Goal: Information Seeking & Learning: Learn about a topic

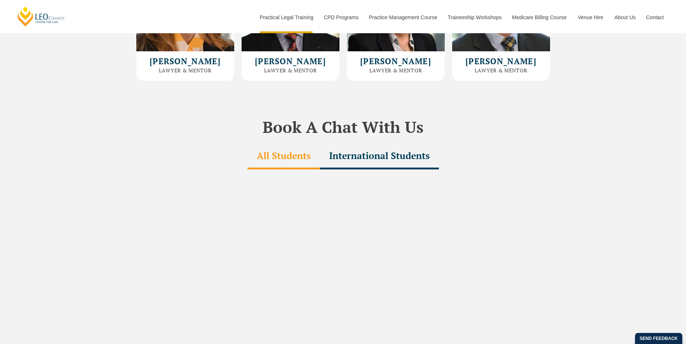
scroll to position [2073, 0]
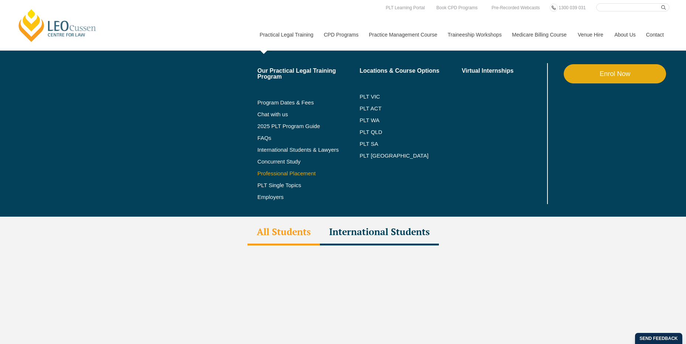
click at [293, 172] on link "Professional Placement" at bounding box center [308, 174] width 102 height 6
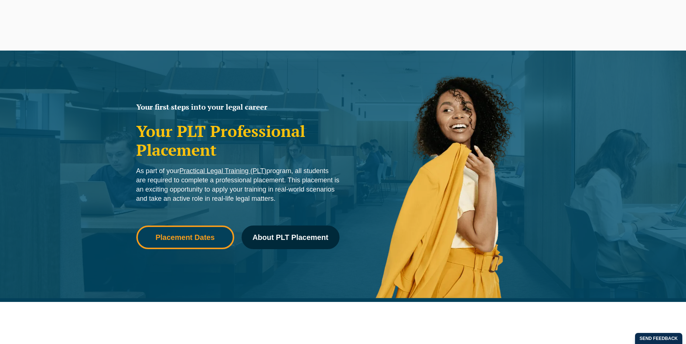
click at [218, 239] on span "Placement Dates" at bounding box center [185, 237] width 88 height 7
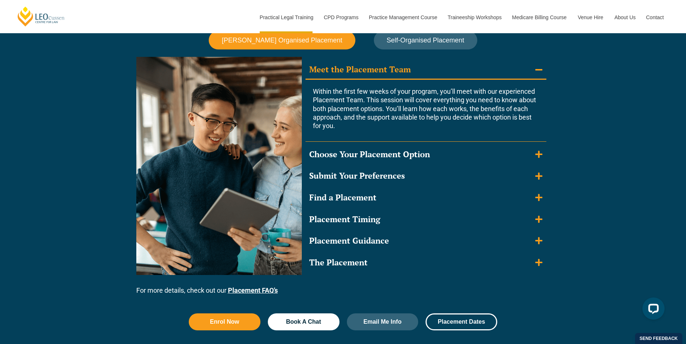
scroll to position [668, 0]
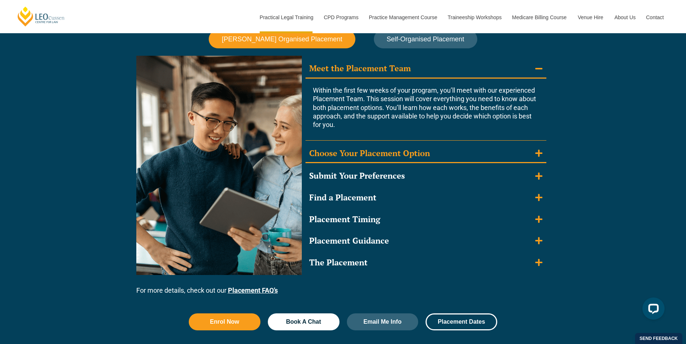
click at [539, 162] on summary "Choose Your Placement Option" at bounding box center [425, 153] width 241 height 19
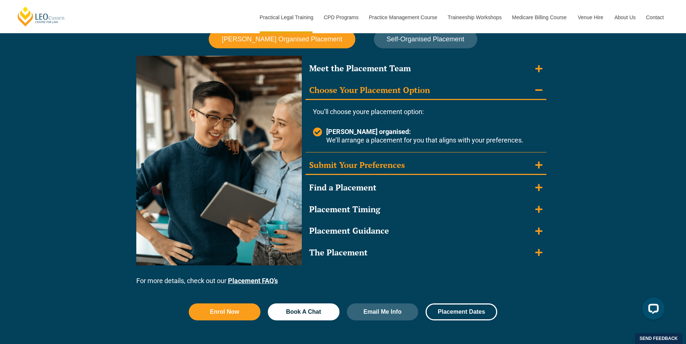
click at [533, 164] on summary "Submit Your Preferences" at bounding box center [425, 165] width 241 height 19
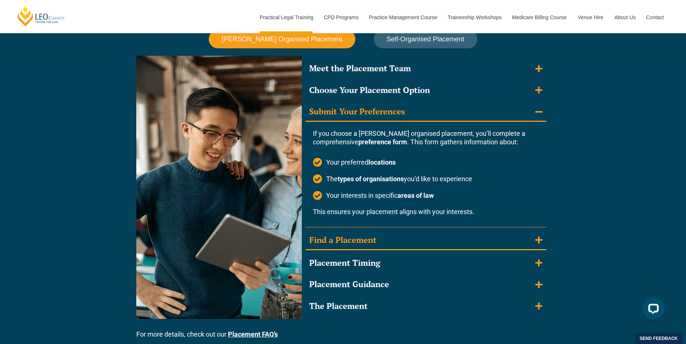
click at [427, 243] on summary "Find a Placement" at bounding box center [425, 240] width 241 height 19
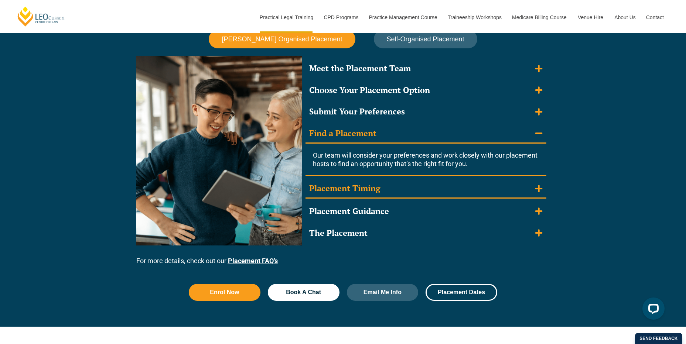
click at [397, 194] on summary "Placement Timing" at bounding box center [425, 188] width 241 height 19
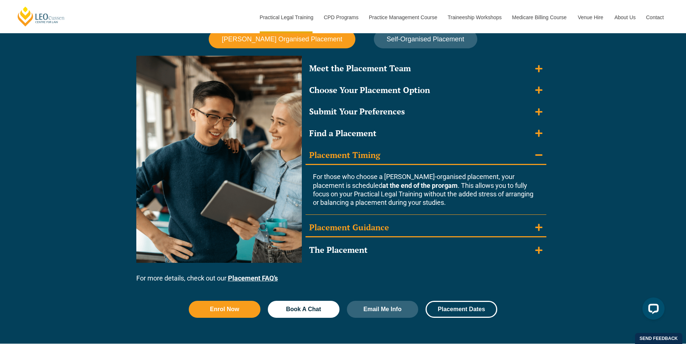
click at [401, 226] on summary "Placement Guidance" at bounding box center [425, 228] width 241 height 19
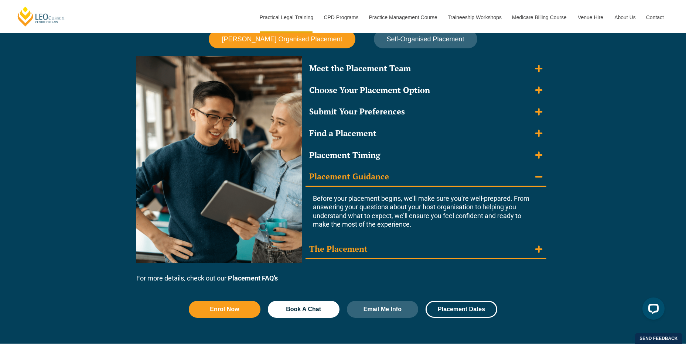
click at [379, 244] on summary "The Placement" at bounding box center [425, 249] width 241 height 19
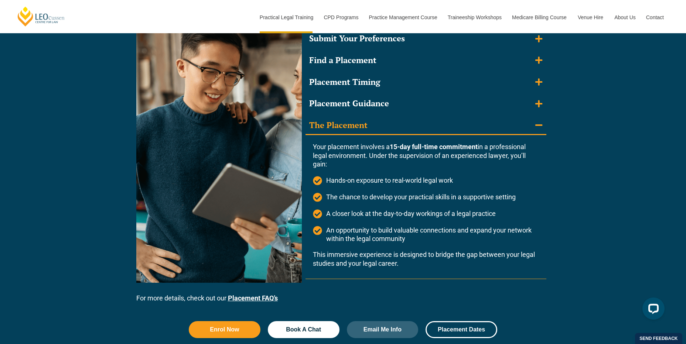
scroll to position [742, 0]
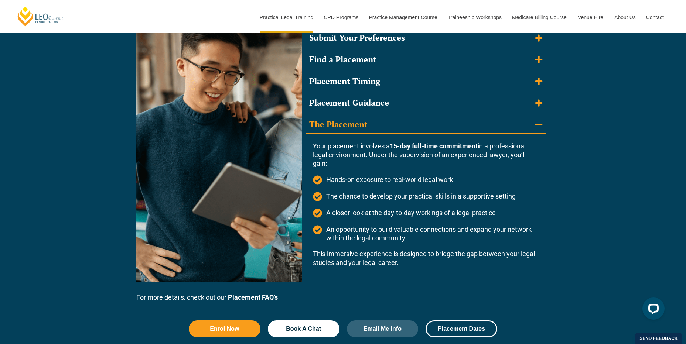
click at [250, 298] on link "Placement FAQ’s" at bounding box center [253, 298] width 50 height 8
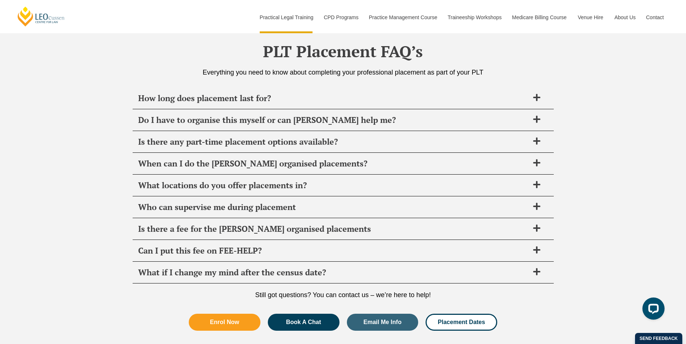
scroll to position [2692, 0]
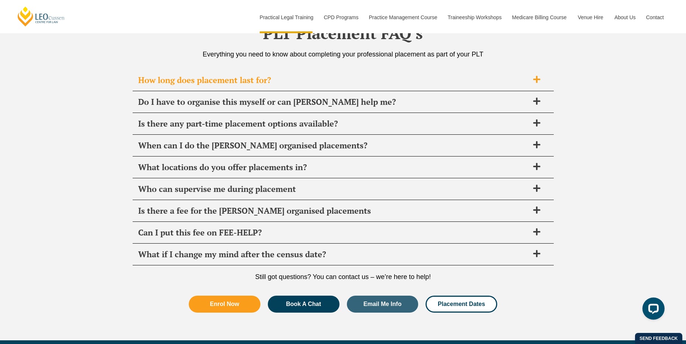
click at [306, 77] on span "How long does placement last for?" at bounding box center [333, 80] width 391 height 10
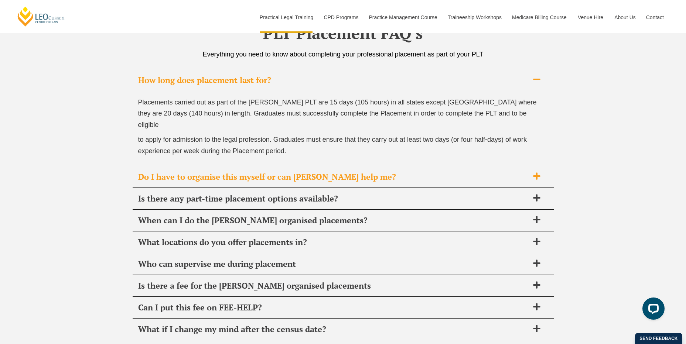
click at [372, 172] on span "Do I have to organise this myself or can [PERSON_NAME] help me?" at bounding box center [333, 177] width 391 height 10
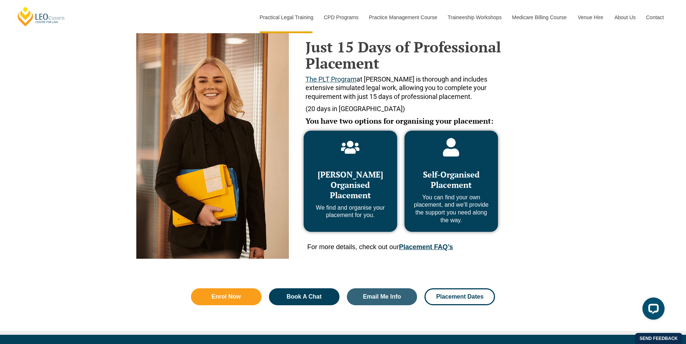
scroll to position [328, 0]
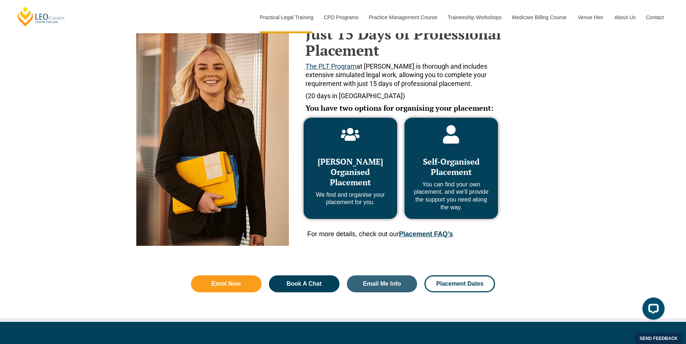
click at [464, 162] on span "Self-Organised Placement" at bounding box center [451, 166] width 57 height 21
drag, startPoint x: 429, startPoint y: 183, endPoint x: 472, endPoint y: 205, distance: 47.9
click at [472, 205] on p "You can find your own placement, and we’ll provide the support you need along t…" at bounding box center [451, 196] width 79 height 31
drag, startPoint x: 472, startPoint y: 205, endPoint x: 462, endPoint y: 208, distance: 10.0
click at [462, 208] on p "You can find your own placement, and we’ll provide the support you need along t…" at bounding box center [451, 196] width 79 height 31
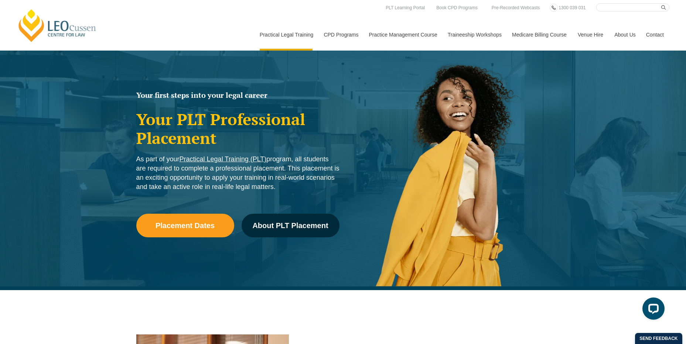
scroll to position [0, 0]
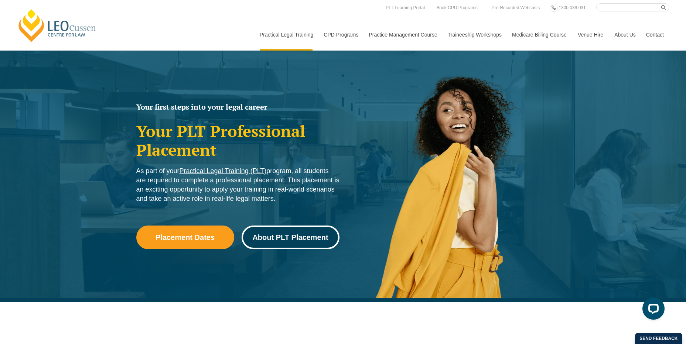
click at [283, 238] on span "About PLT Placement" at bounding box center [290, 237] width 76 height 7
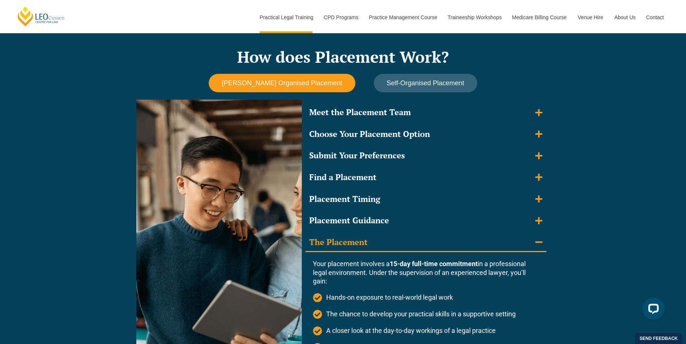
scroll to position [635, 0]
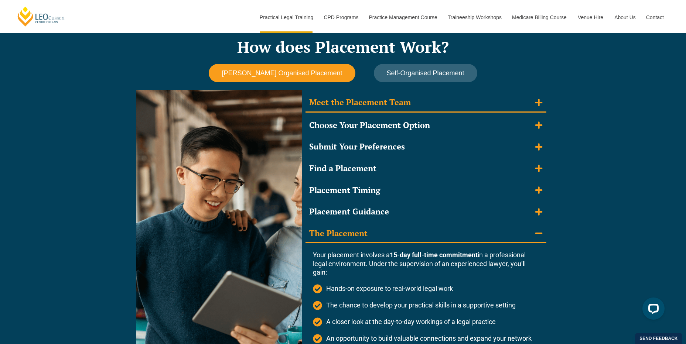
click at [426, 104] on summary "Meet the Placement Team" at bounding box center [425, 102] width 241 height 19
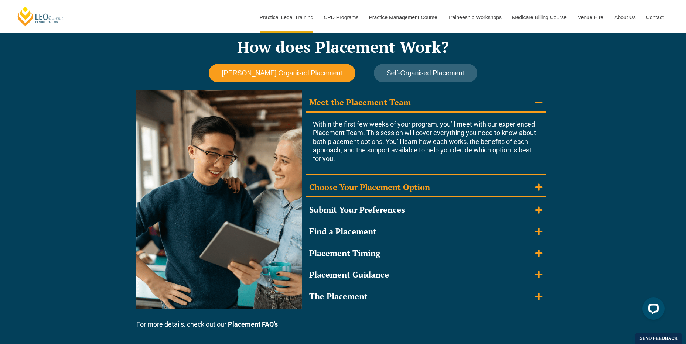
click at [418, 186] on div "Choose Your Placement Option" at bounding box center [369, 187] width 121 height 11
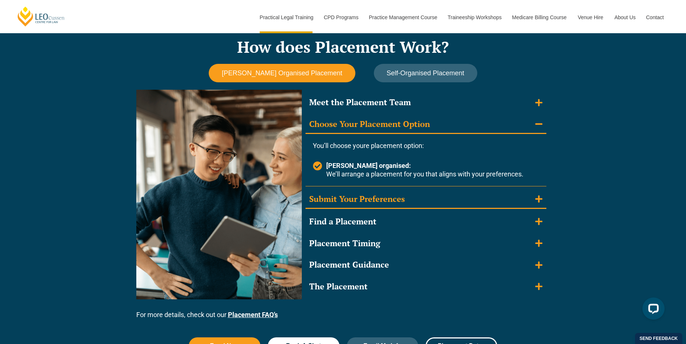
click at [420, 194] on summary "Submit Your Preferences" at bounding box center [425, 199] width 241 height 19
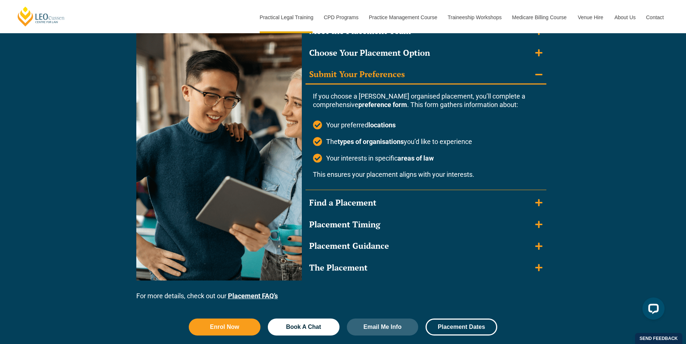
scroll to position [708, 0]
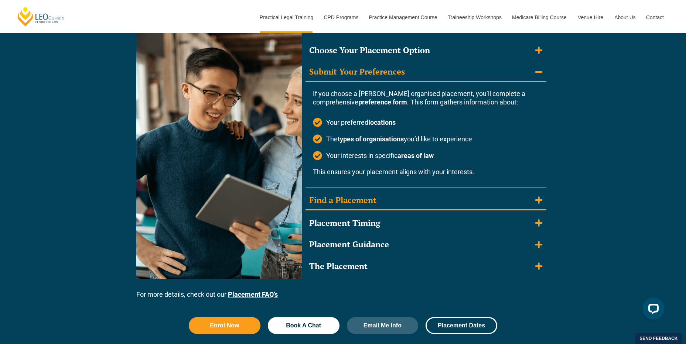
click at [408, 205] on summary "Find a Placement" at bounding box center [425, 200] width 241 height 19
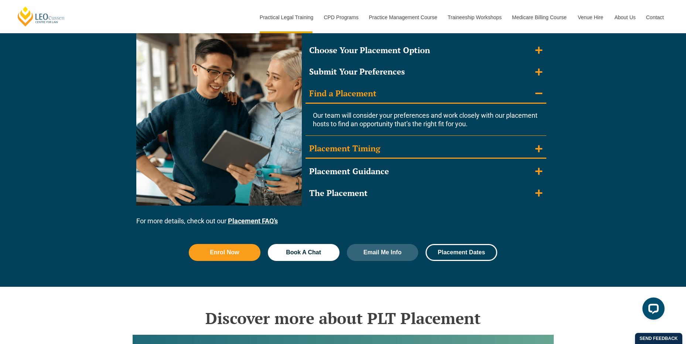
click at [401, 151] on summary "Placement Timing" at bounding box center [425, 149] width 241 height 19
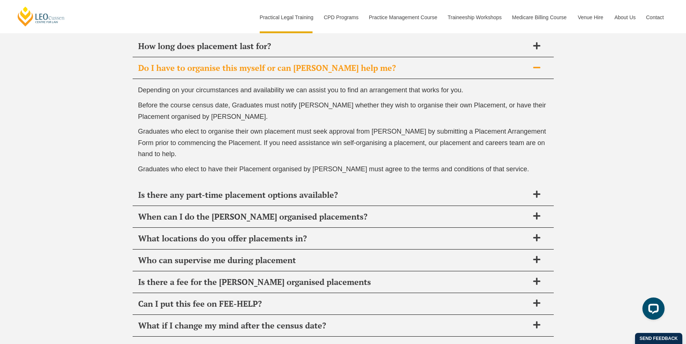
scroll to position [2665, 0]
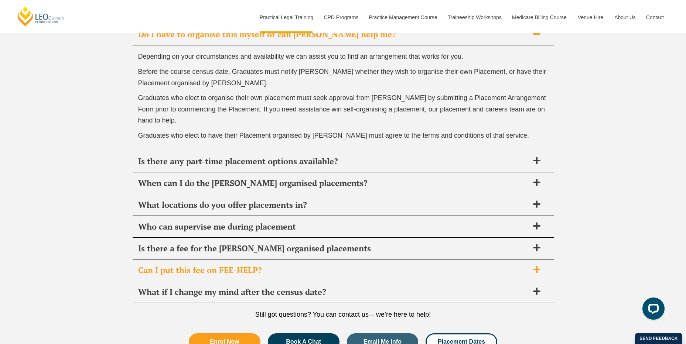
click at [450, 271] on span "Can I put this fee on FEE-HELP?" at bounding box center [333, 270] width 391 height 10
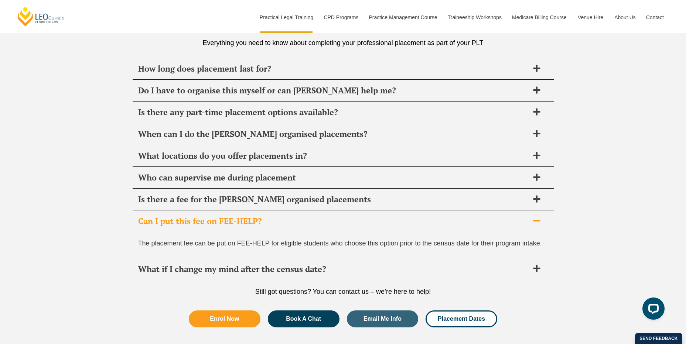
scroll to position [2591, 0]
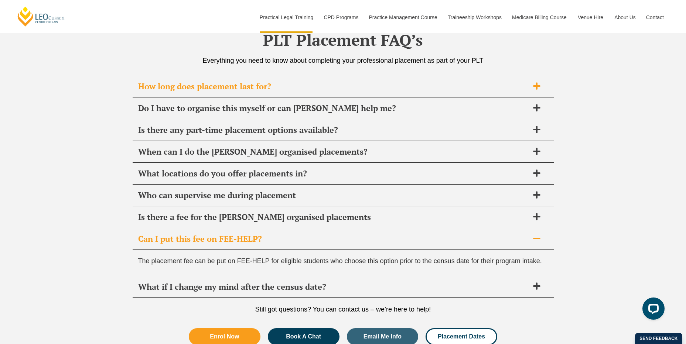
click at [412, 96] on div "How long does placement last for?" at bounding box center [343, 87] width 421 height 22
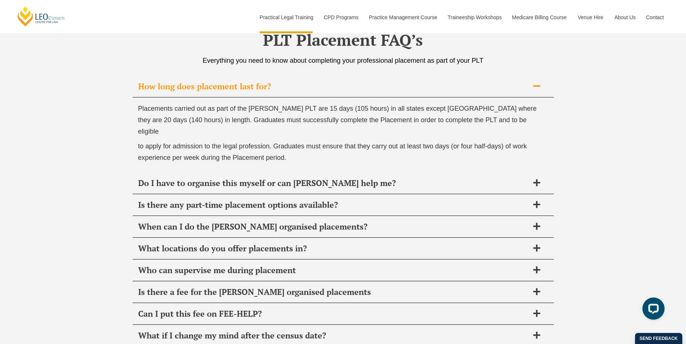
click at [372, 112] on span "Placements carried out as part of the [PERSON_NAME] PLT are 15 days (105 hours)…" at bounding box center [337, 120] width 399 height 30
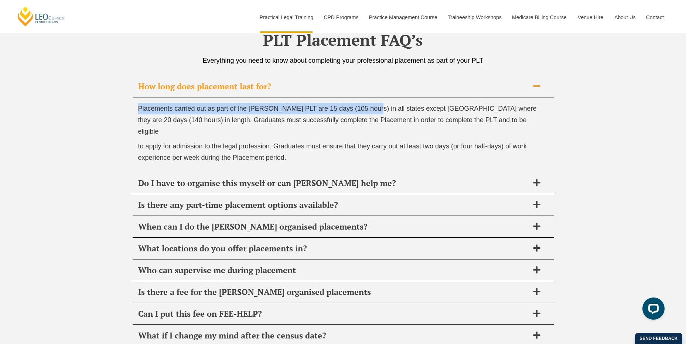
drag, startPoint x: 371, startPoint y: 109, endPoint x: 129, endPoint y: 109, distance: 241.5
click at [129, 109] on div "PLT Placement FAQ’s Everything you need to know about completing your professio…" at bounding box center [343, 214] width 686 height 415
copy span "Placements carried out as part of the [PERSON_NAME] PLT are 15 days (105 hours)"
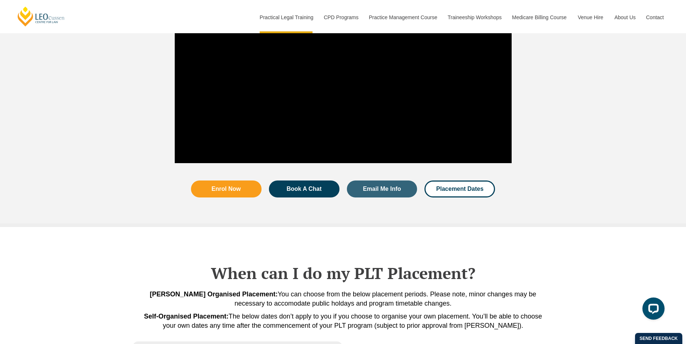
scroll to position [1460, 0]
